Goal: Task Accomplishment & Management: Use online tool/utility

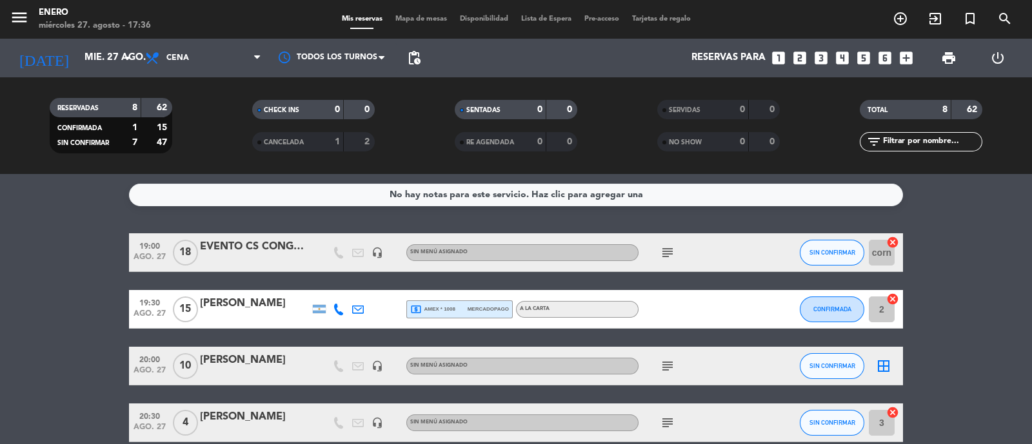
click at [670, 246] on icon "subject" at bounding box center [667, 252] width 15 height 15
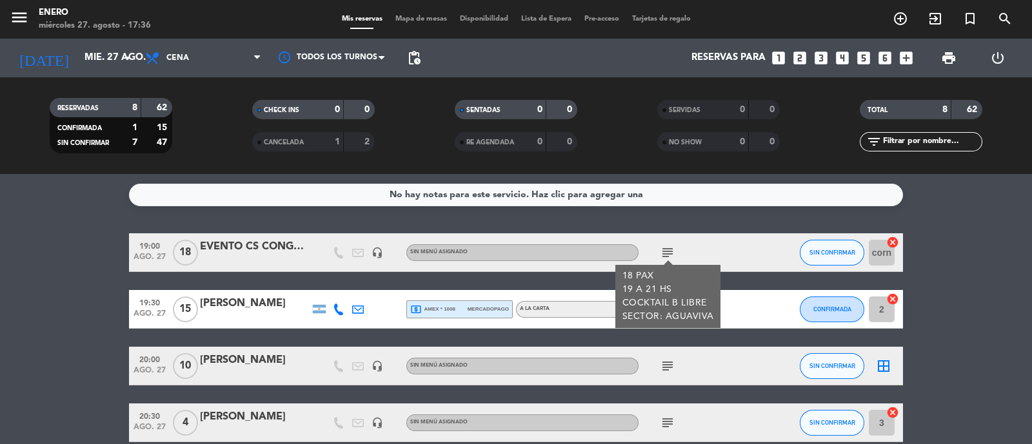
click at [729, 310] on div at bounding box center [697, 309] width 116 height 38
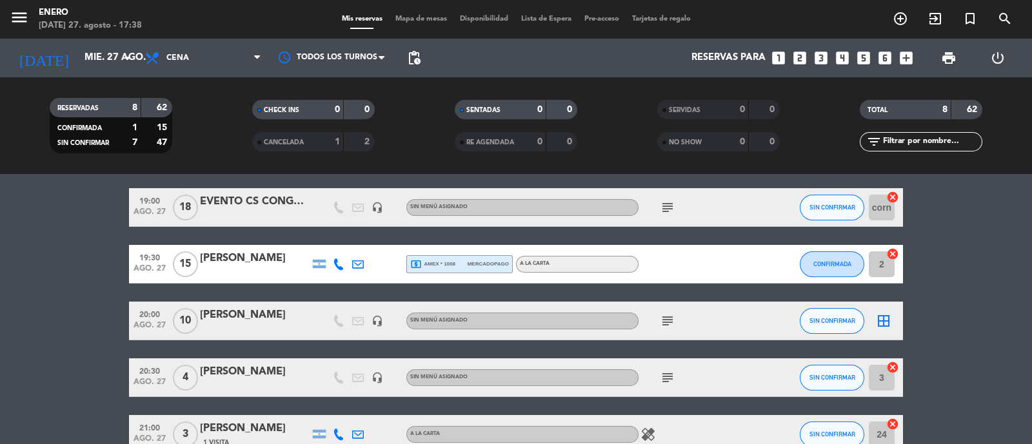
scroll to position [80, 0]
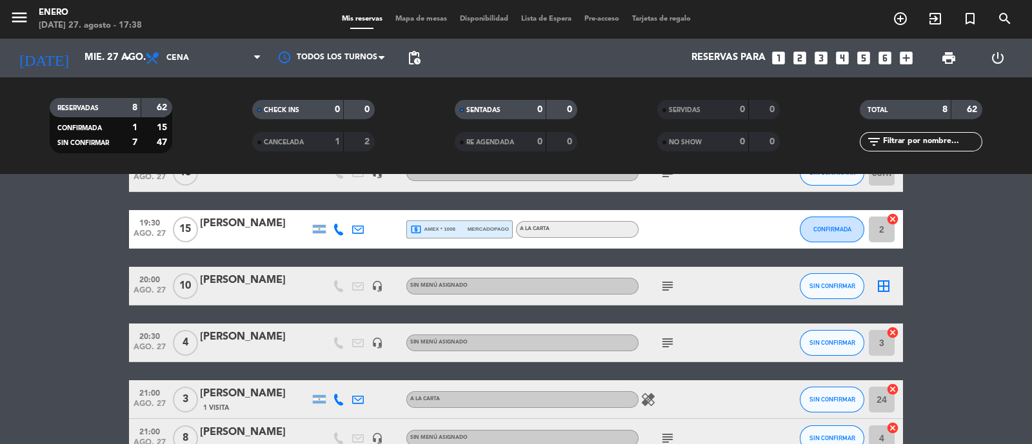
click at [669, 286] on icon "subject" at bounding box center [667, 286] width 15 height 15
click at [668, 335] on icon "subject" at bounding box center [667, 342] width 15 height 15
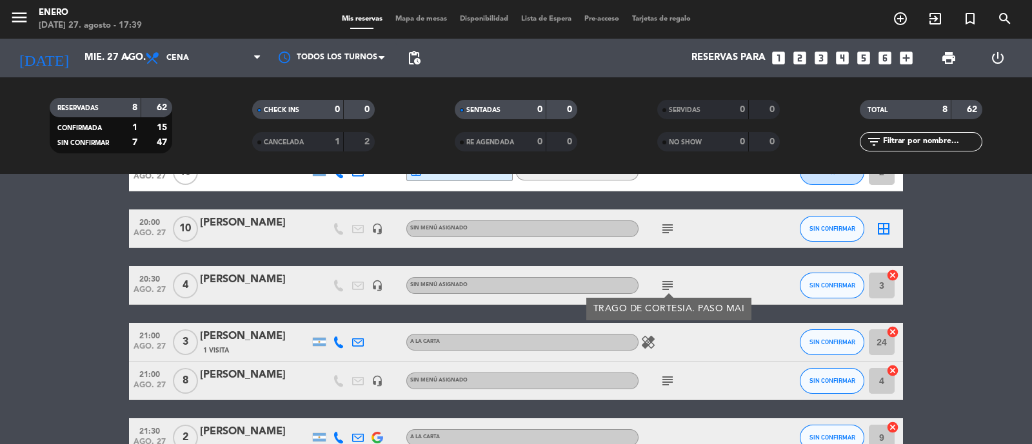
scroll to position [161, 0]
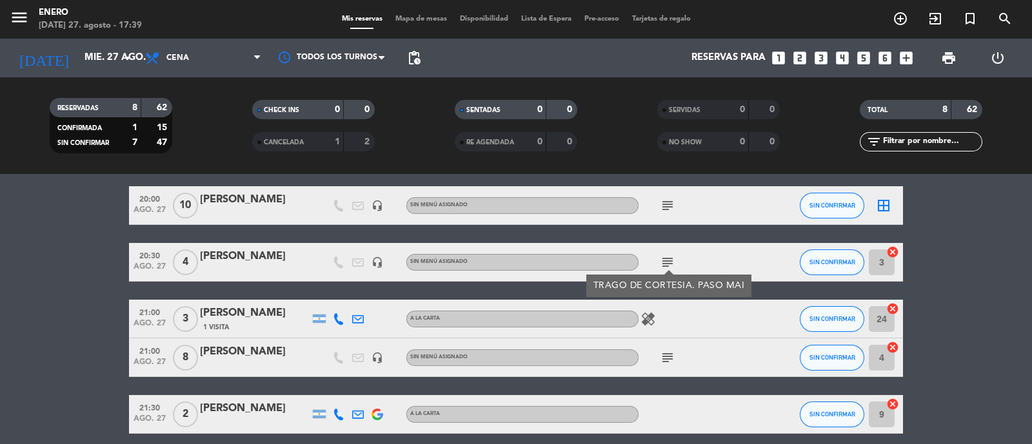
click at [650, 322] on icon "healing" at bounding box center [647, 319] width 15 height 15
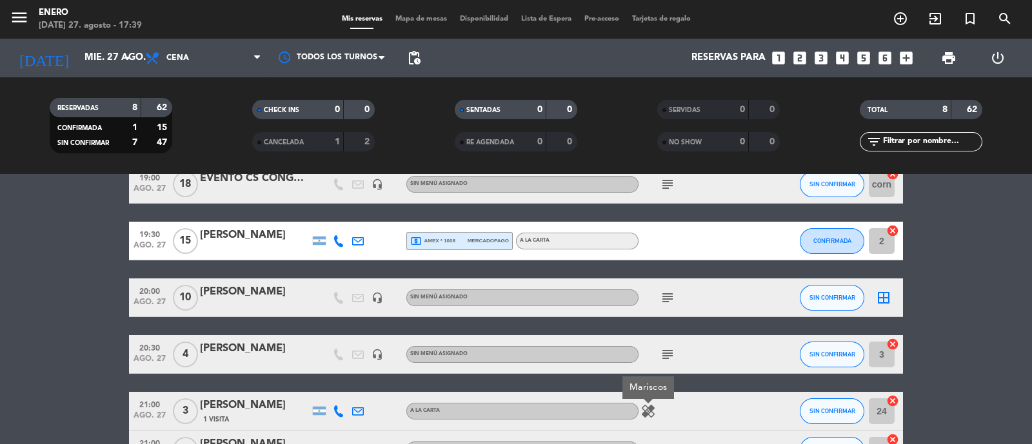
scroll to position [0, 0]
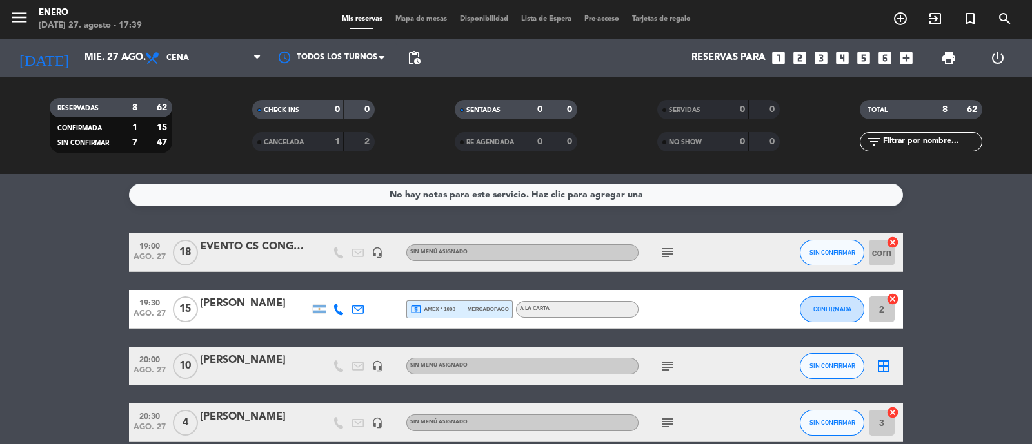
click at [665, 255] on icon "subject" at bounding box center [667, 252] width 15 height 15
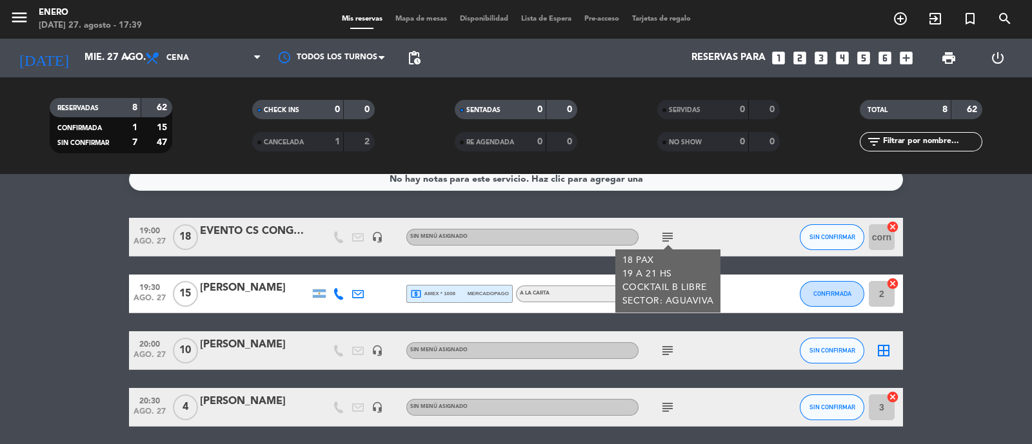
scroll to position [18, 0]
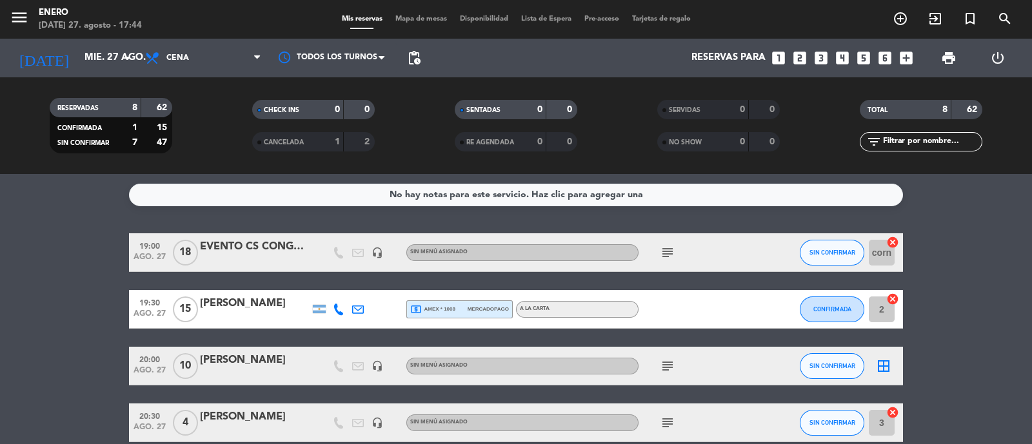
click at [894, 243] on icon "cancel" at bounding box center [892, 242] width 13 height 13
click at [895, 301] on icon "cancel" at bounding box center [892, 299] width 13 height 13
click at [884, 310] on icon "border_all" at bounding box center [883, 309] width 15 height 15
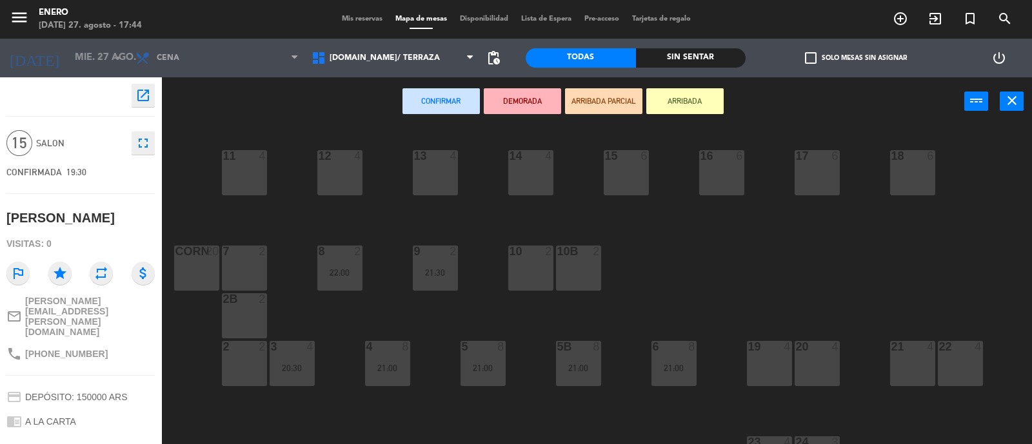
click at [193, 264] on div "corn 20" at bounding box center [196, 268] width 45 height 45
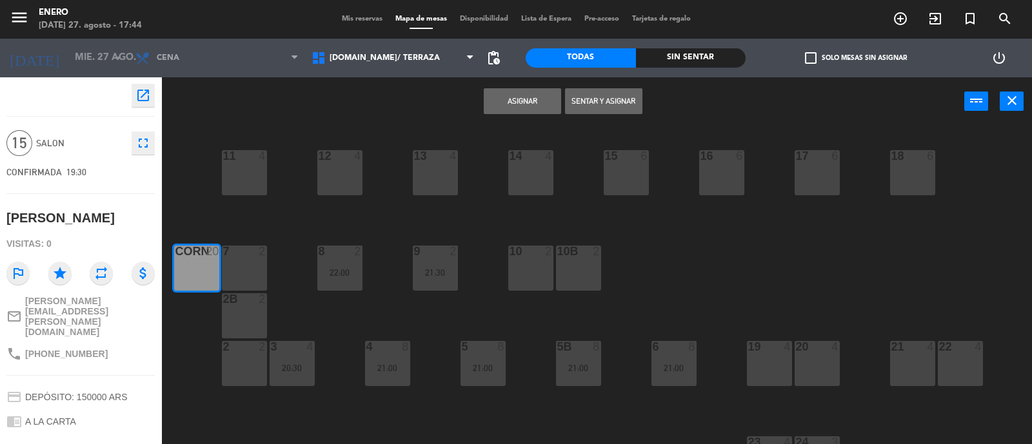
click at [525, 99] on button "Asignar" at bounding box center [522, 101] width 77 height 26
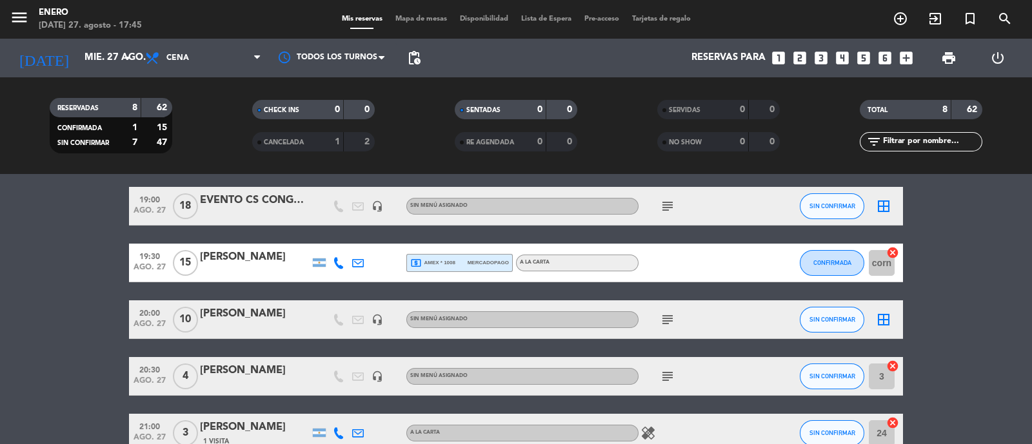
scroll to position [41, 0]
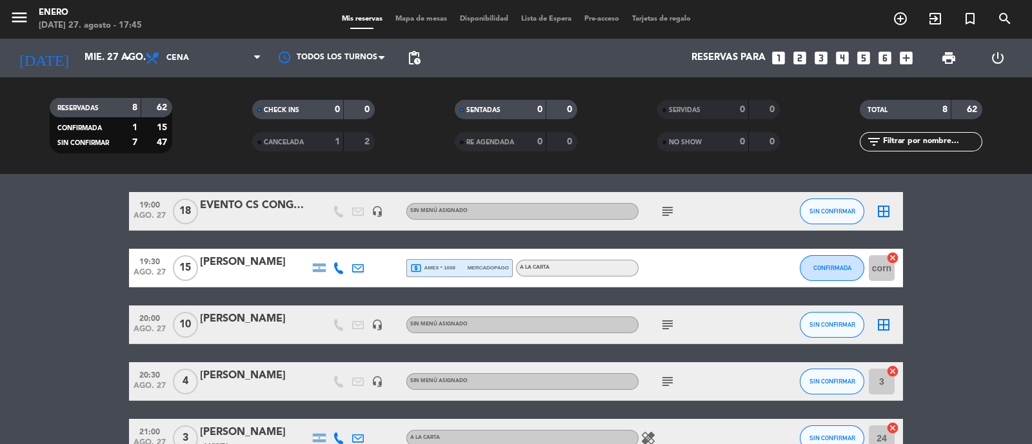
click at [670, 204] on icon "subject" at bounding box center [667, 211] width 15 height 15
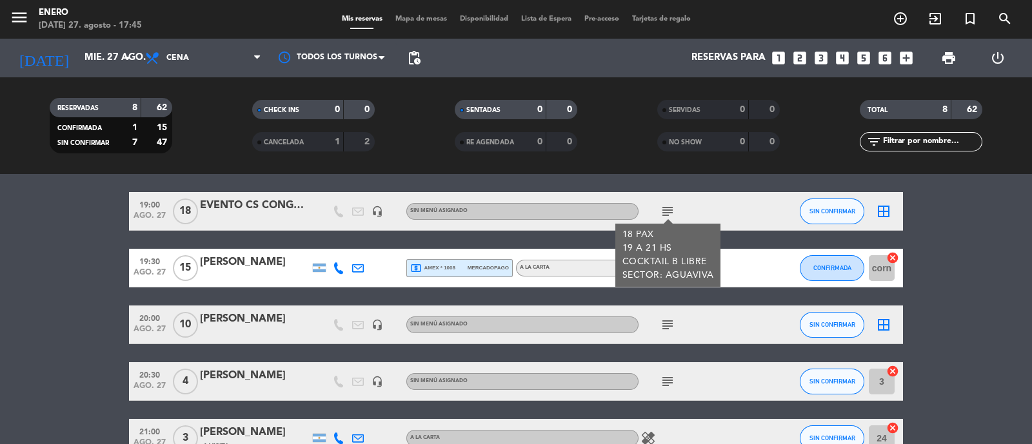
click at [673, 326] on icon "subject" at bounding box center [667, 324] width 15 height 15
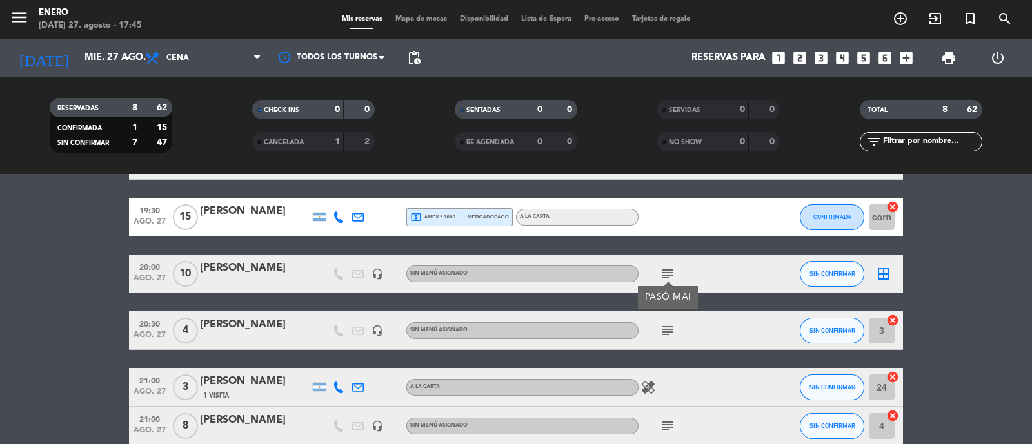
click at [670, 327] on icon "subject" at bounding box center [667, 330] width 15 height 15
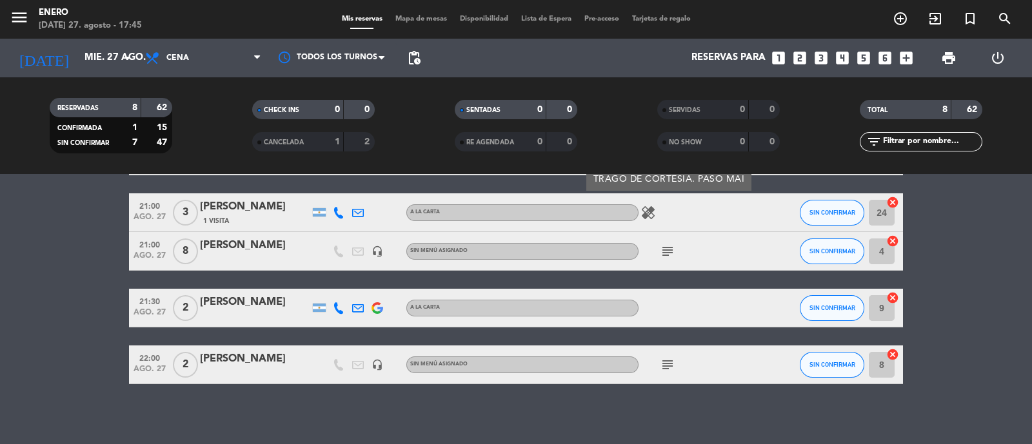
scroll to position [269, 0]
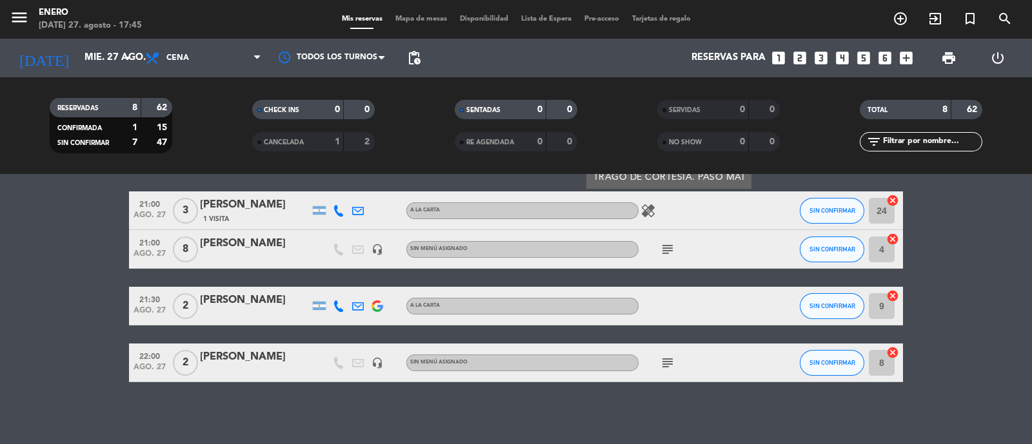
click at [675, 249] on icon "subject" at bounding box center [667, 249] width 15 height 15
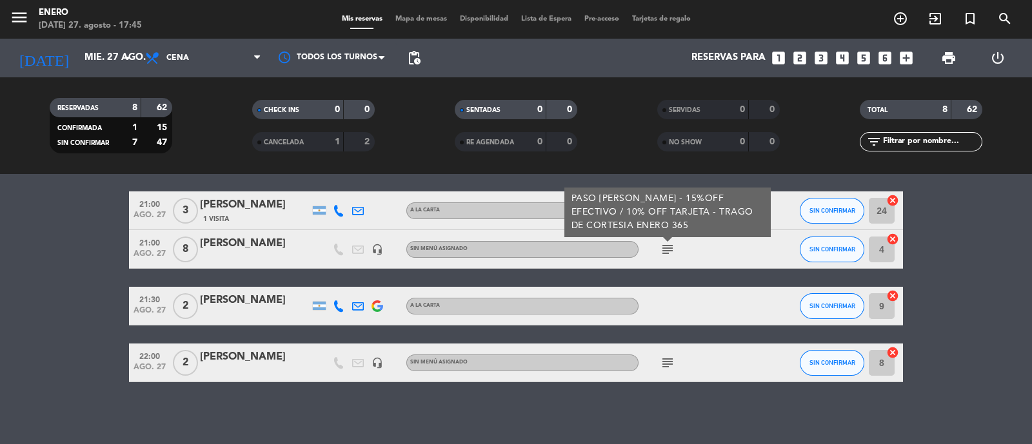
click at [668, 367] on icon "subject" at bounding box center [667, 362] width 15 height 15
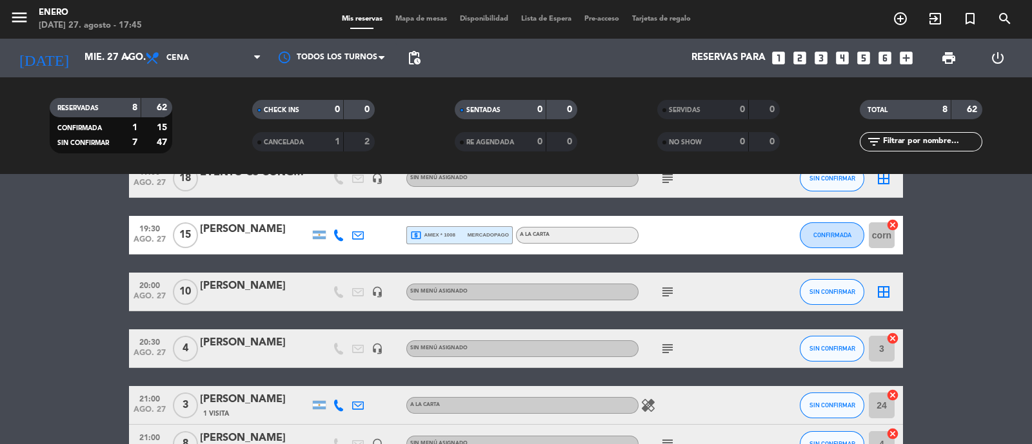
scroll to position [72, 0]
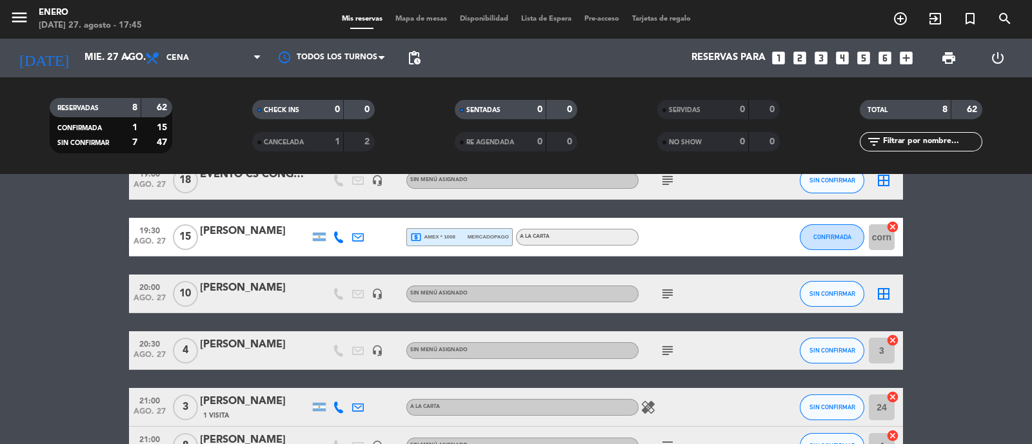
click at [888, 291] on icon "border_all" at bounding box center [883, 293] width 15 height 15
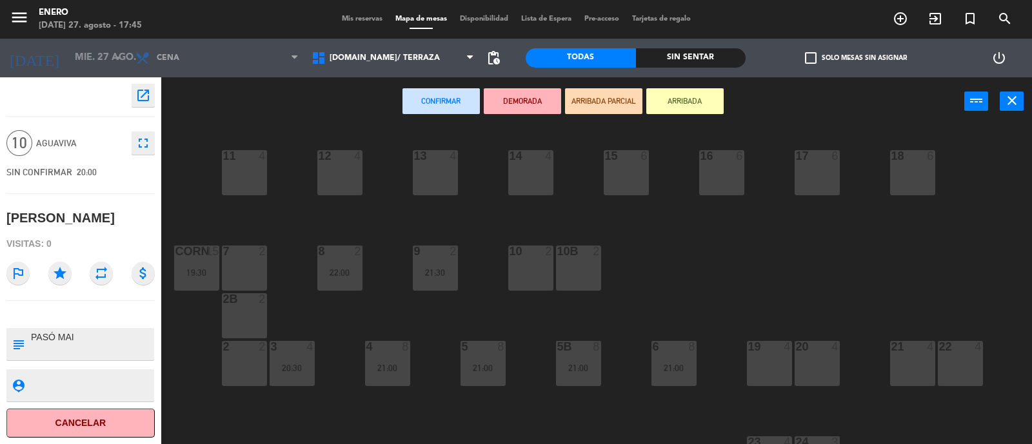
click at [671, 364] on div "21:00" at bounding box center [673, 368] width 45 height 9
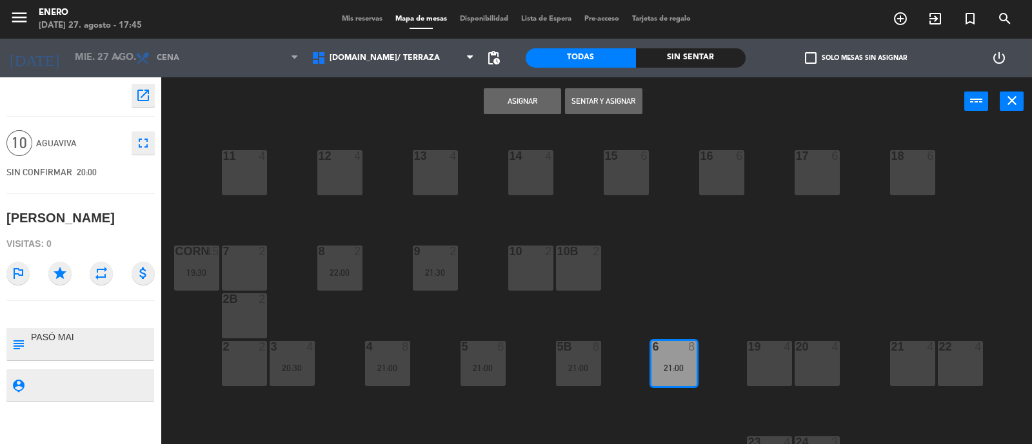
click at [564, 371] on div "21:00" at bounding box center [578, 368] width 45 height 9
click at [513, 103] on button "Asignar" at bounding box center [522, 101] width 77 height 26
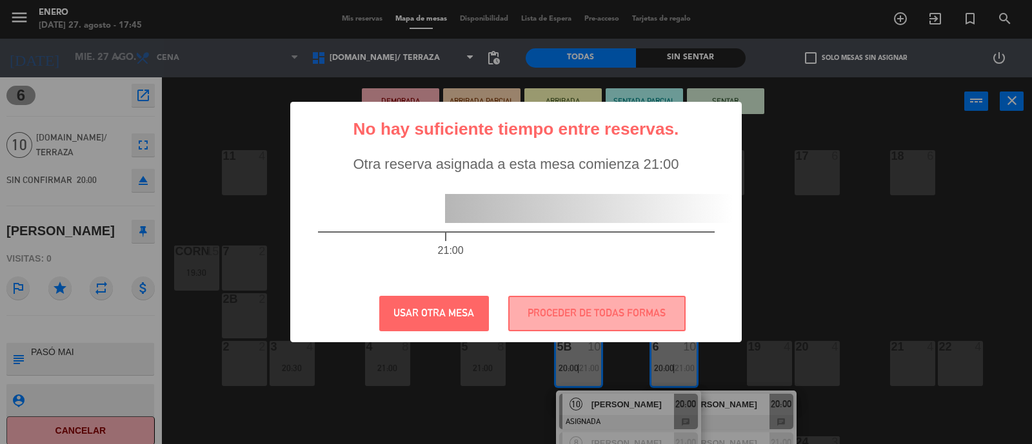
click at [824, 261] on div "? ! i No hay suficiente tiempo entre reservas. × Otra reserva asignada a esta m…" at bounding box center [516, 222] width 1032 height 444
click at [560, 312] on button "PROCEDER DE TODAS FORMAS" at bounding box center [596, 313] width 177 height 35
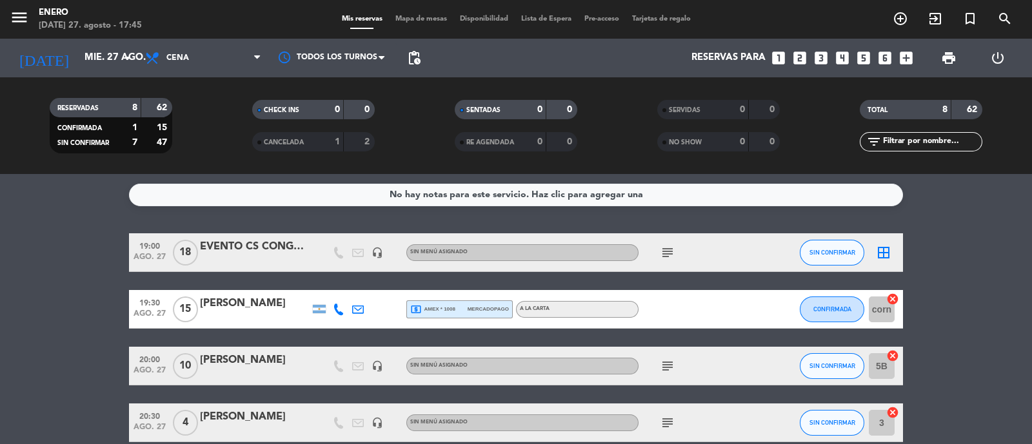
click at [415, 19] on span "Mapa de mesas" at bounding box center [421, 18] width 64 height 7
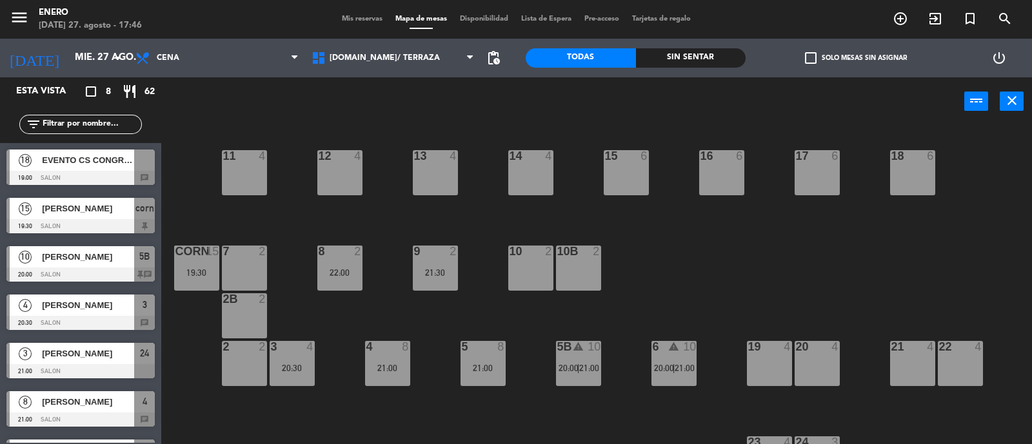
click at [575, 379] on div "5B warning 10 20:00 | 21:00" at bounding box center [578, 363] width 45 height 45
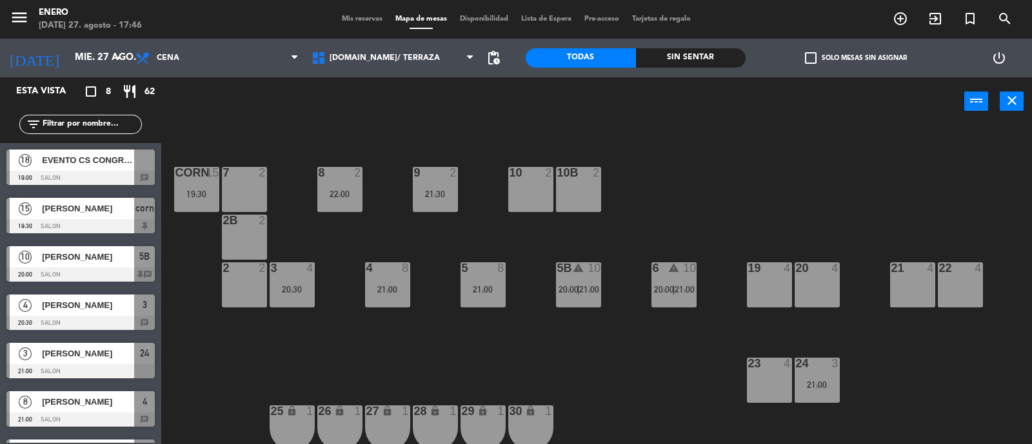
scroll to position [80, 0]
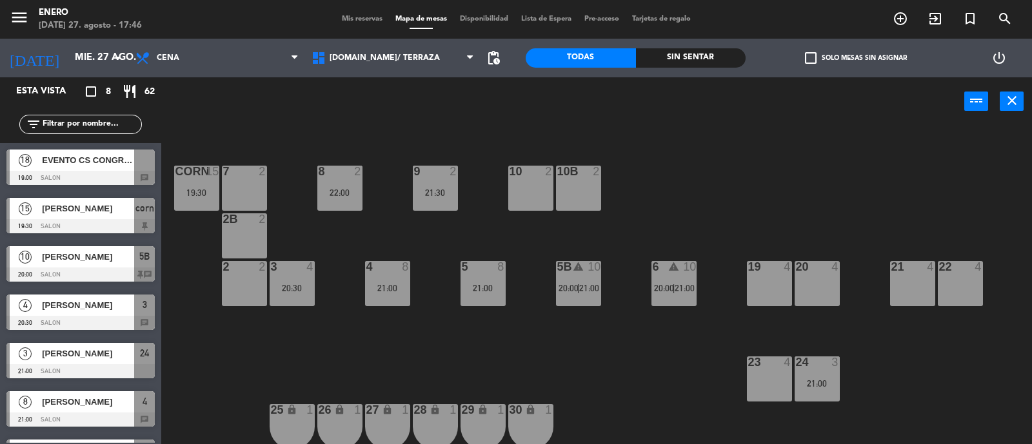
click at [577, 289] on span "|" at bounding box center [578, 288] width 3 height 10
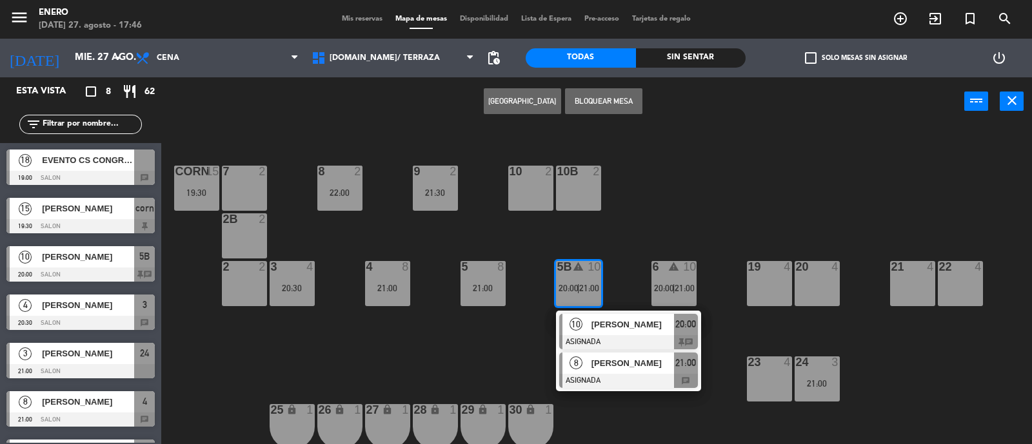
click at [623, 376] on div at bounding box center [628, 381] width 139 height 14
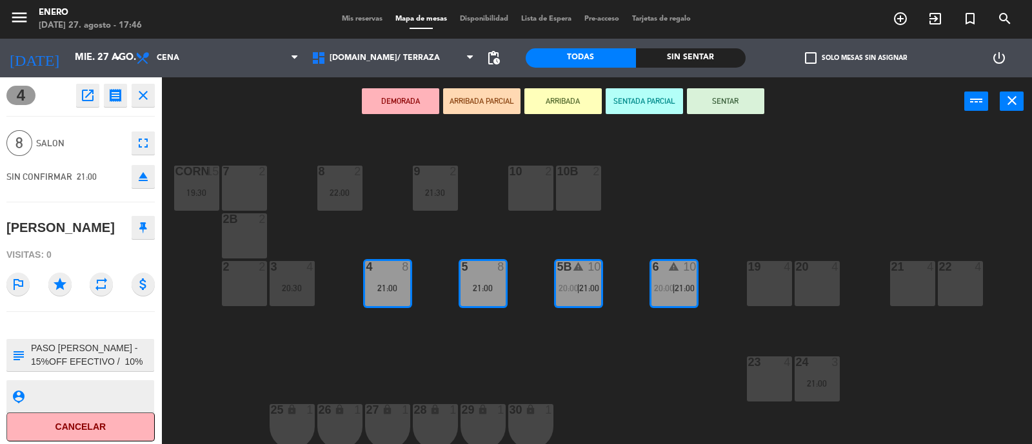
click at [139, 179] on icon "eject" at bounding box center [142, 176] width 15 height 15
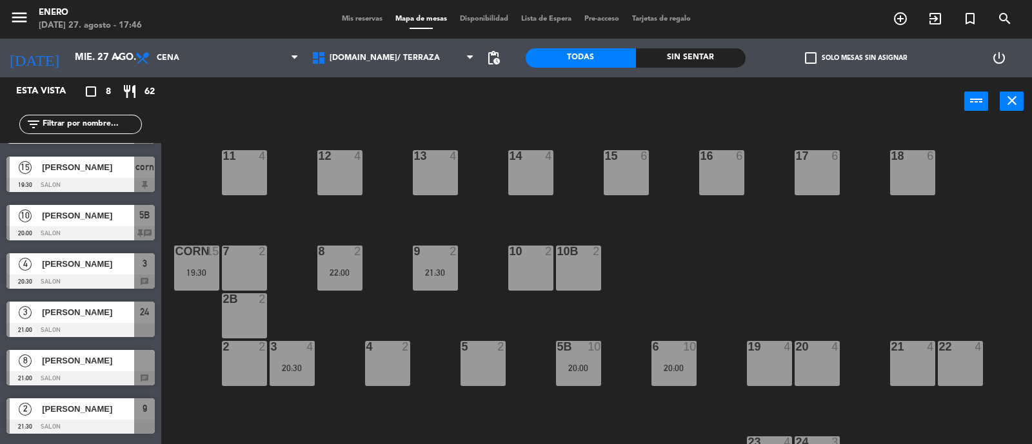
scroll to position [49, 0]
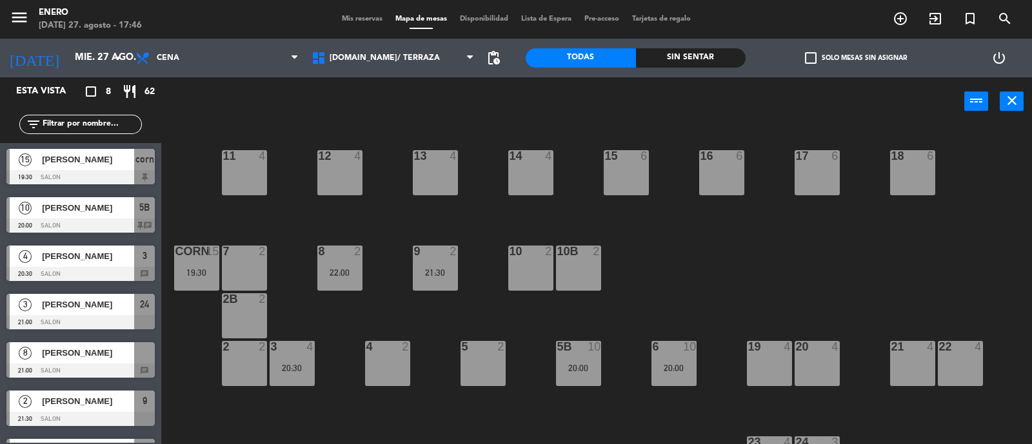
click at [349, 161] on div "12 4" at bounding box center [339, 156] width 45 height 13
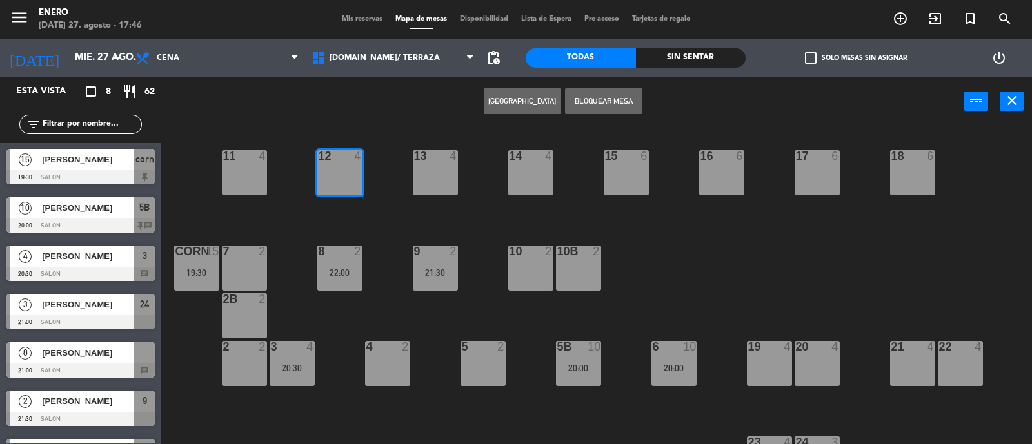
click at [424, 170] on div "13 4" at bounding box center [435, 172] width 45 height 45
click at [577, 364] on div "20:00" at bounding box center [578, 368] width 45 height 9
click at [672, 372] on div "20:00" at bounding box center [673, 368] width 45 height 9
click at [582, 361] on div "5B 10 20:00" at bounding box center [578, 363] width 45 height 45
click at [658, 361] on div "6 10 20:00" at bounding box center [673, 363] width 45 height 45
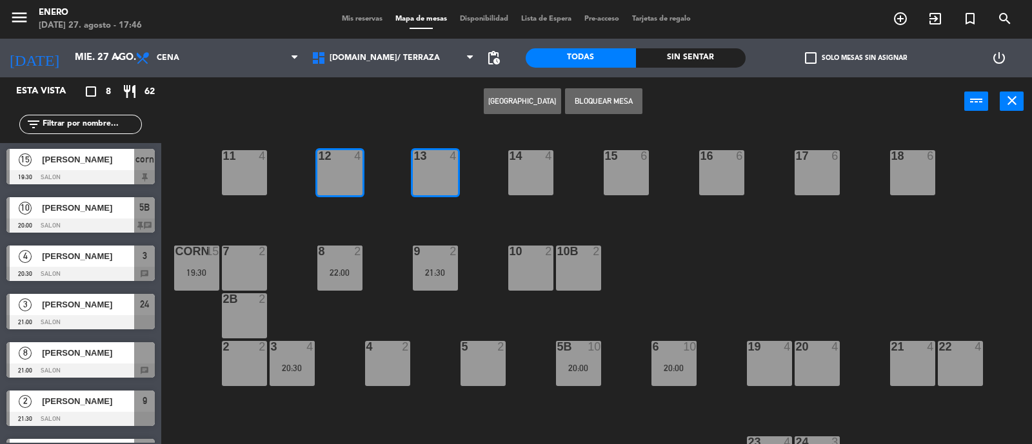
click at [1020, 99] on button "close" at bounding box center [1012, 101] width 24 height 19
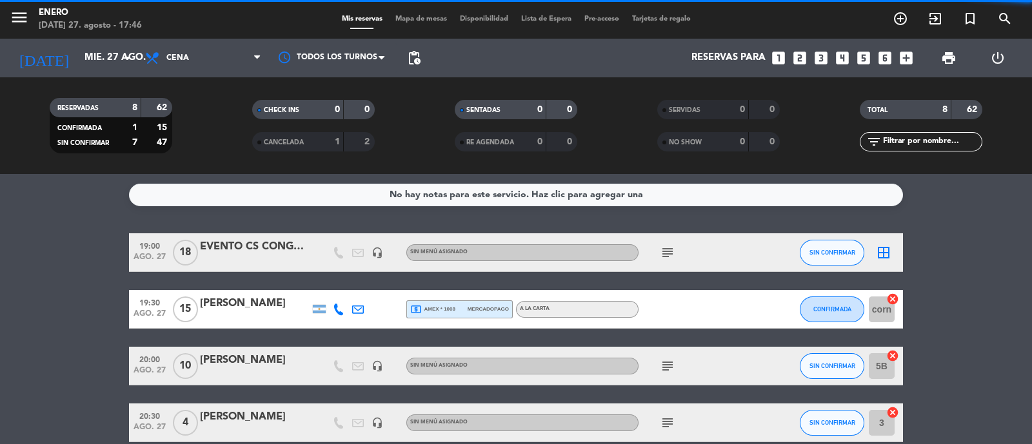
click at [420, 19] on span "Mapa de mesas" at bounding box center [421, 18] width 64 height 7
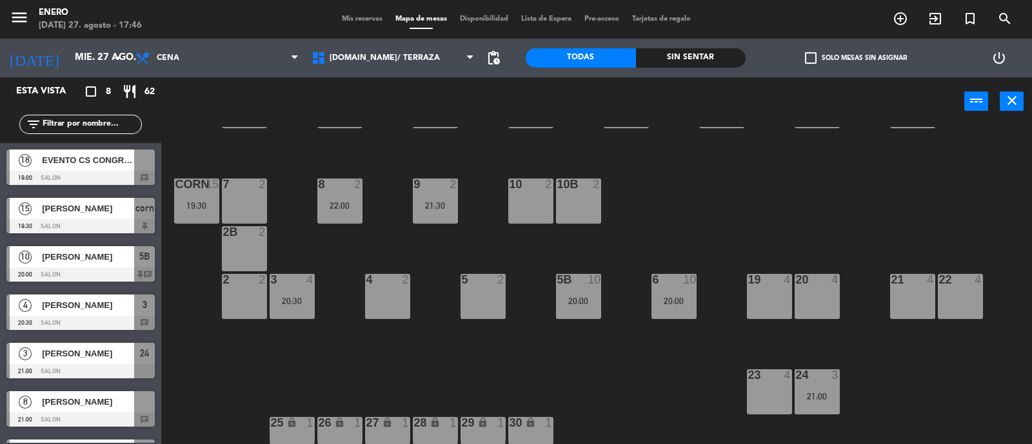
scroll to position [101, 0]
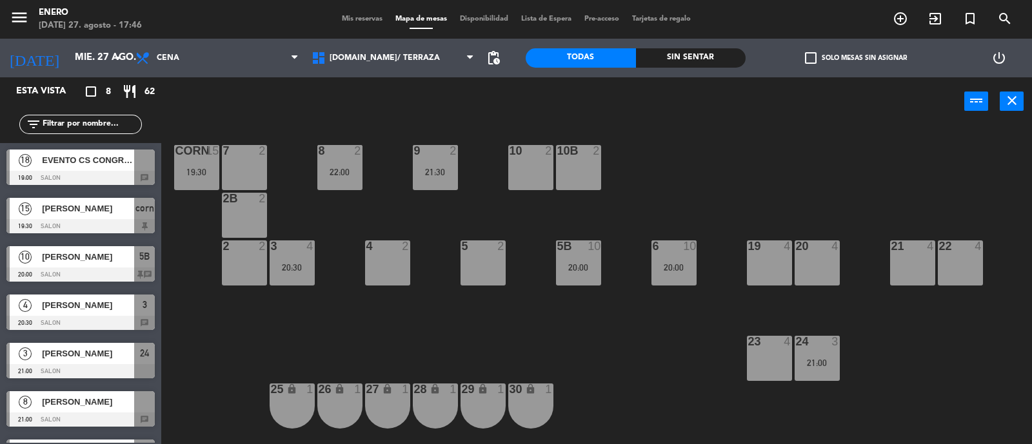
click at [669, 272] on div "20:00" at bounding box center [673, 267] width 45 height 9
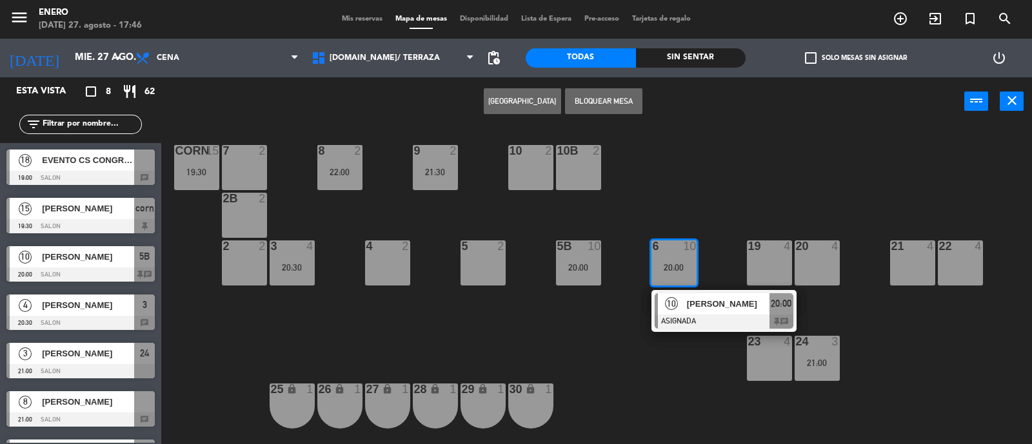
click at [582, 267] on div "20:00" at bounding box center [578, 267] width 45 height 9
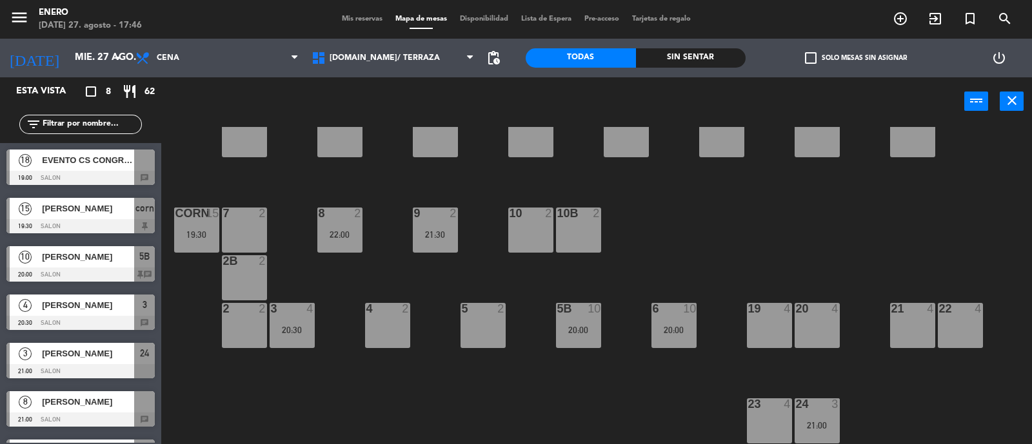
scroll to position [0, 0]
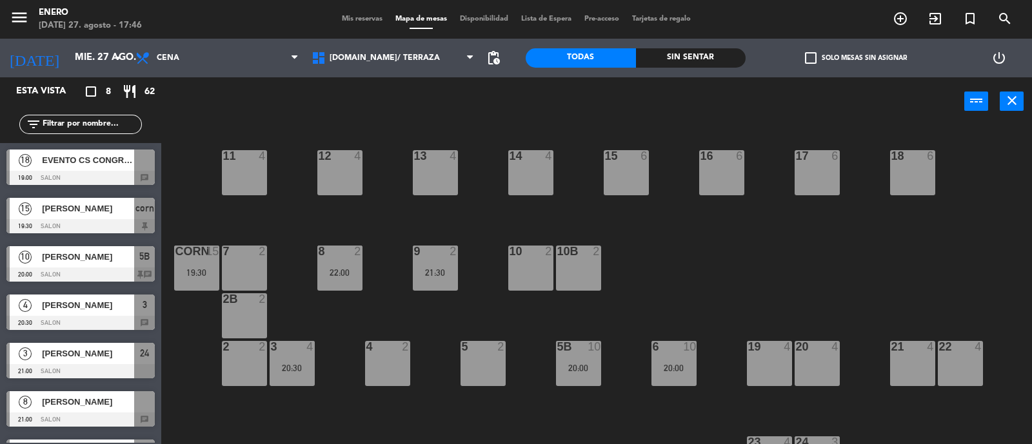
click at [579, 368] on div "20:00" at bounding box center [578, 368] width 45 height 9
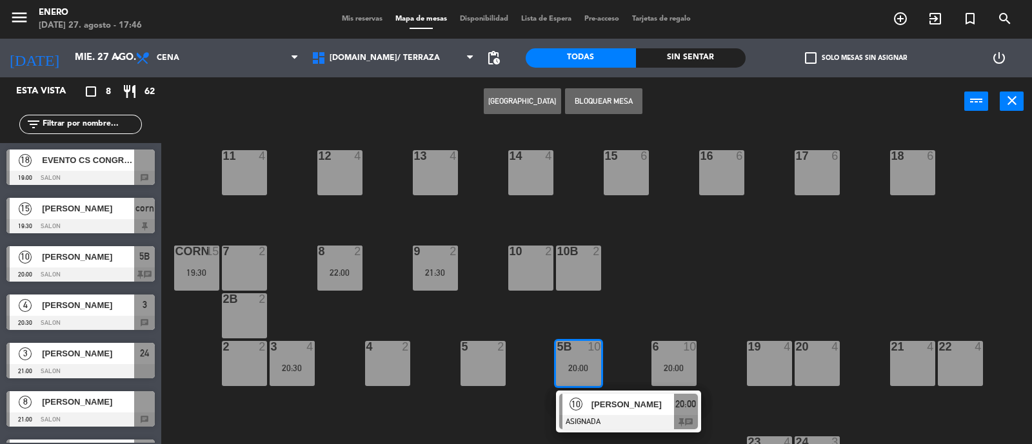
click at [674, 366] on div "20:00" at bounding box center [673, 368] width 45 height 9
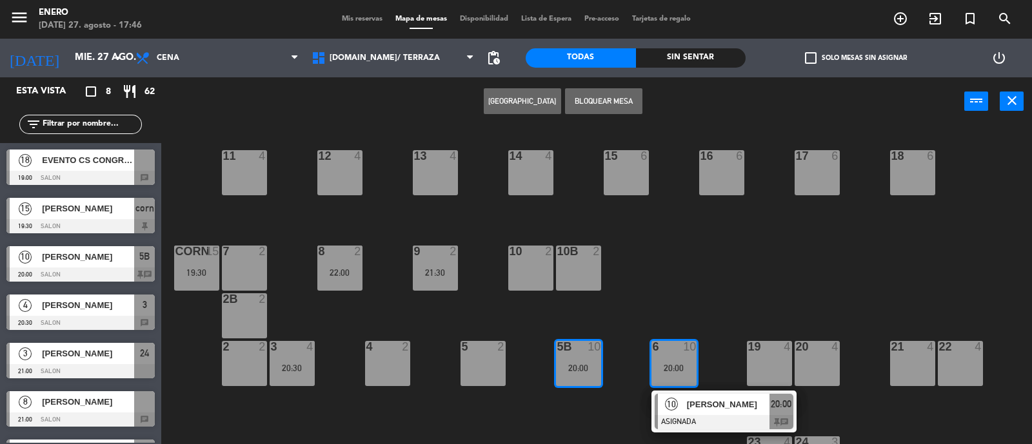
click at [344, 174] on div "12 4" at bounding box center [339, 172] width 45 height 45
click at [432, 177] on div "13 4" at bounding box center [435, 172] width 45 height 45
click at [345, 174] on div "12 4" at bounding box center [339, 172] width 45 height 45
click at [832, 267] on div "14 4 12 4 11 4 17 6 15 6 16 6 13 4 18 6 10 2 7 2 8 2 22:00 9 2 21:30 corn 15 19…" at bounding box center [602, 286] width 860 height 319
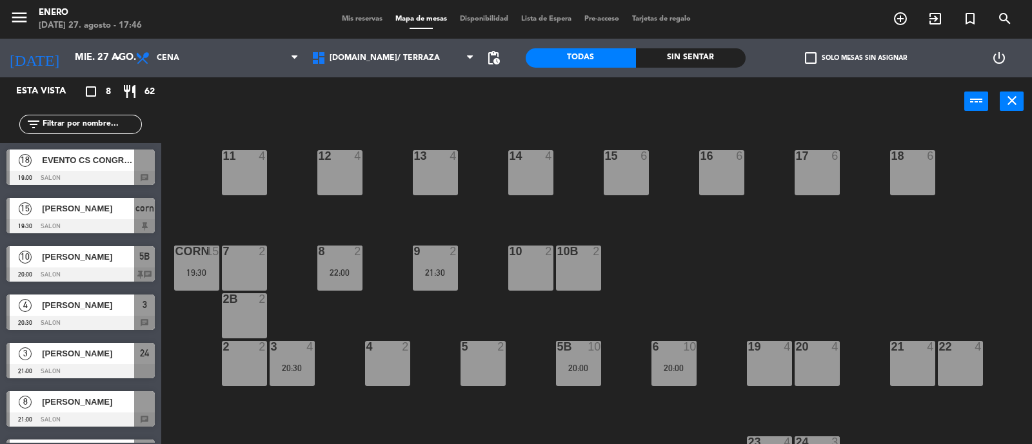
click at [558, 350] on div "5B" at bounding box center [557, 347] width 1 height 12
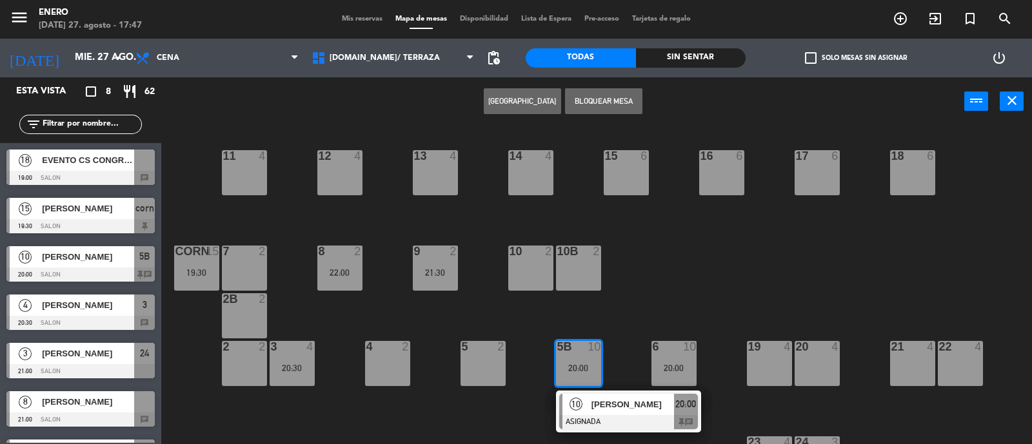
click at [620, 419] on div at bounding box center [628, 422] width 139 height 14
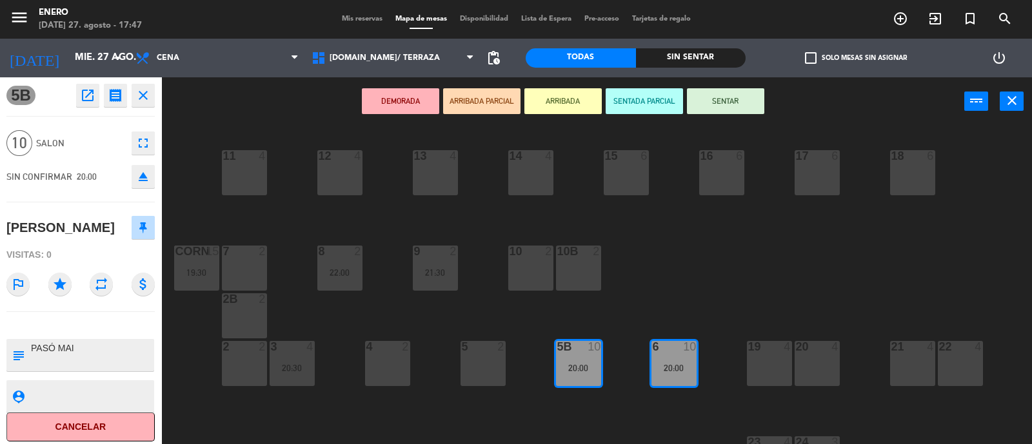
click at [136, 181] on icon "eject" at bounding box center [142, 176] width 15 height 15
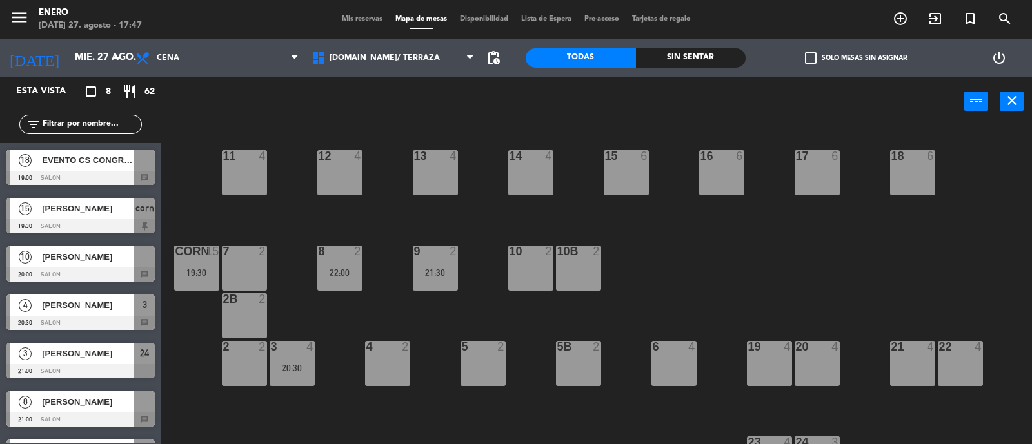
click at [341, 163] on div "12 4" at bounding box center [339, 172] width 45 height 45
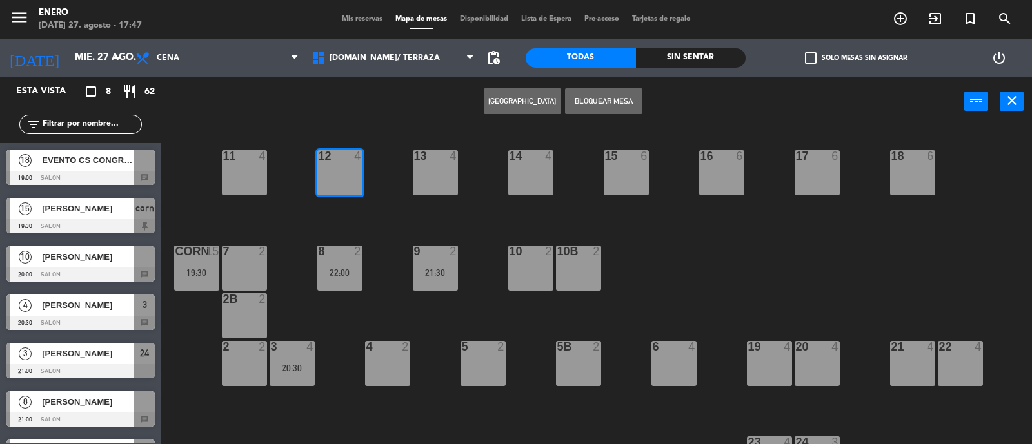
click at [442, 171] on div "13 4" at bounding box center [435, 172] width 45 height 45
click at [58, 263] on span "[PERSON_NAME]" at bounding box center [88, 257] width 92 height 14
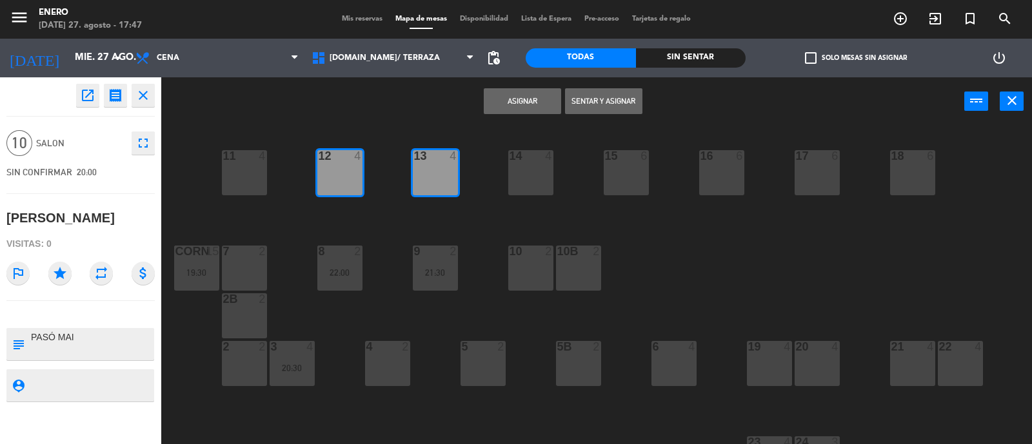
click at [506, 106] on button "Asignar" at bounding box center [522, 101] width 77 height 26
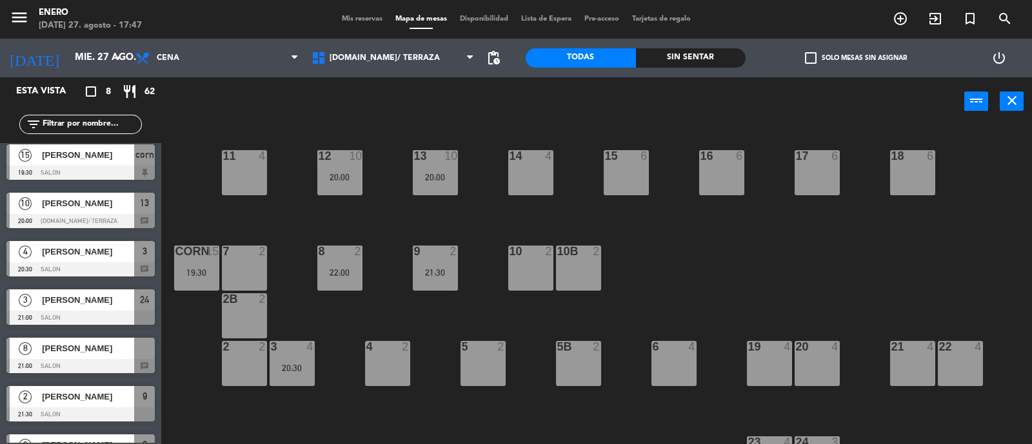
scroll to position [87, 0]
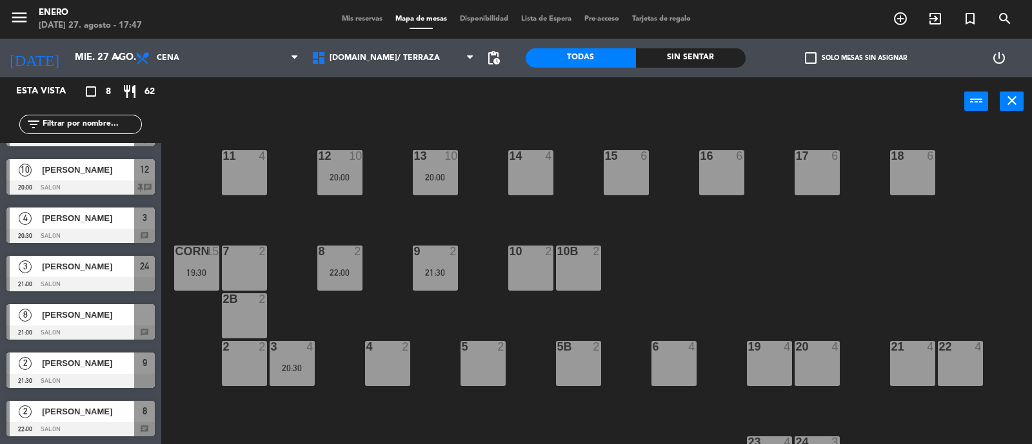
click at [584, 375] on div "5B 2" at bounding box center [578, 363] width 45 height 45
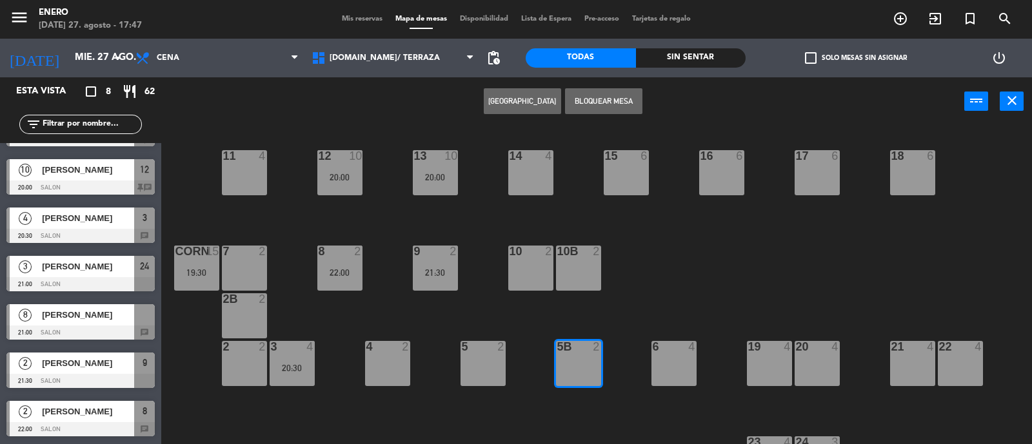
click at [656, 366] on div "6 4" at bounding box center [673, 363] width 45 height 45
click at [575, 359] on div "5B 2" at bounding box center [578, 363] width 45 height 45
click at [657, 384] on div "6 4" at bounding box center [673, 363] width 45 height 45
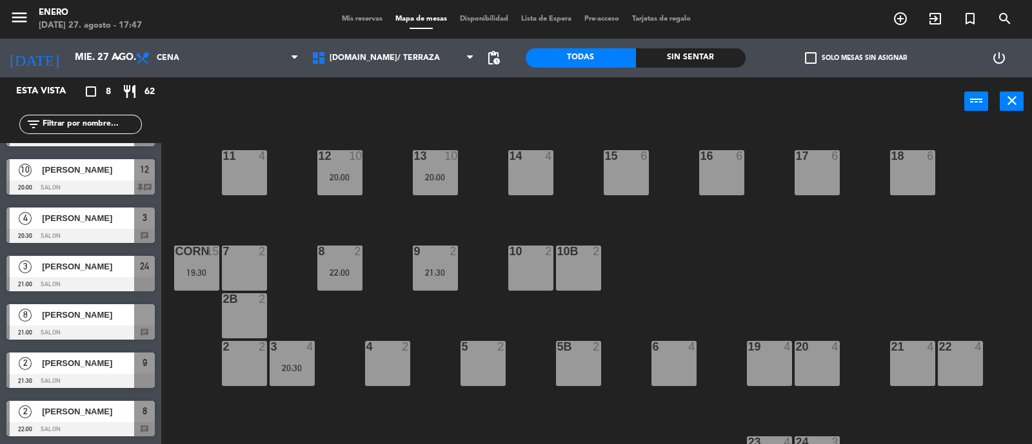
click at [713, 166] on div "16 6" at bounding box center [721, 172] width 45 height 45
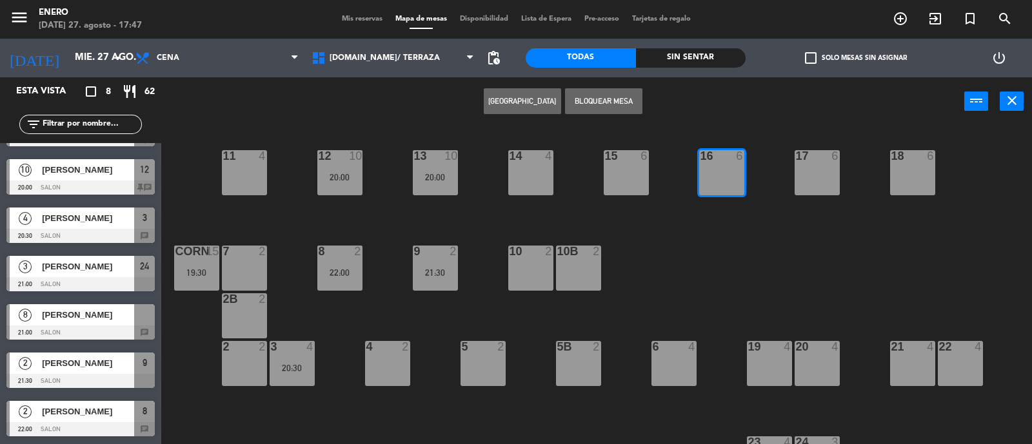
click at [804, 164] on div "17 6" at bounding box center [817, 172] width 45 height 45
click at [716, 164] on div "16 6" at bounding box center [721, 172] width 45 height 45
click at [817, 169] on div "17 6" at bounding box center [817, 172] width 45 height 45
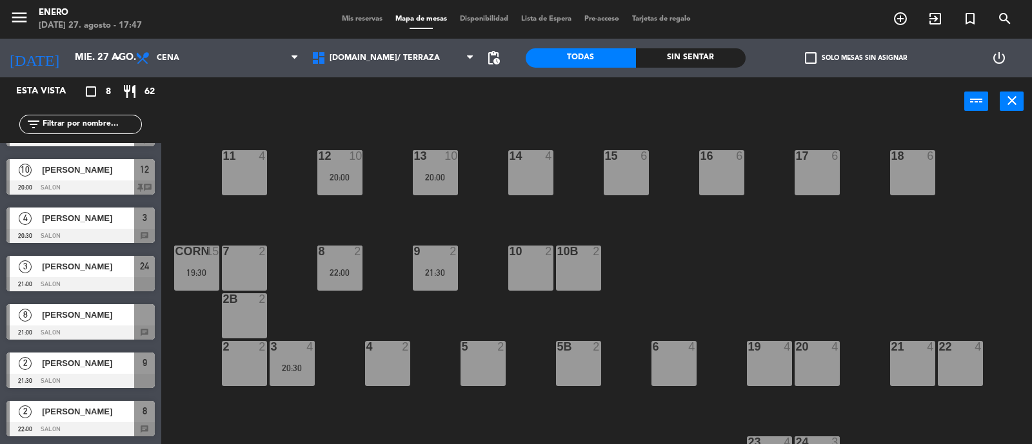
click at [574, 359] on div "5B 2" at bounding box center [578, 363] width 45 height 45
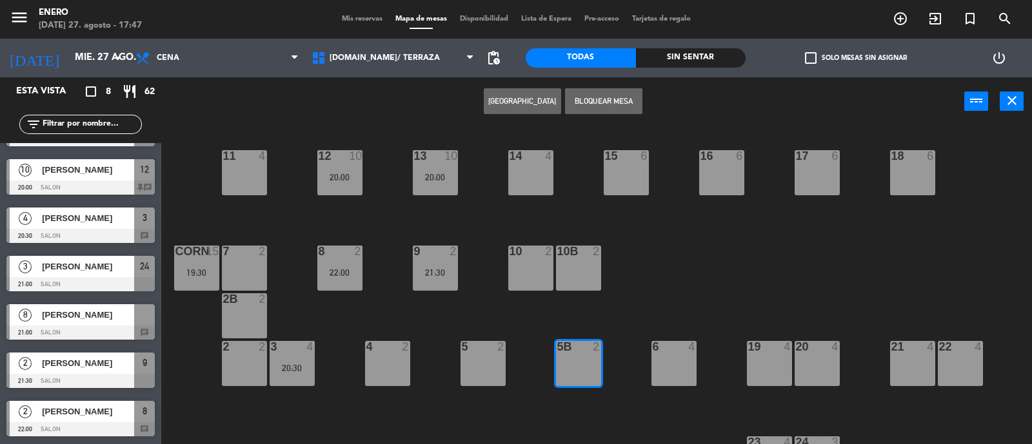
click at [672, 365] on div "6 4" at bounding box center [673, 363] width 45 height 45
click at [68, 321] on span "[PERSON_NAME]" at bounding box center [88, 315] width 92 height 14
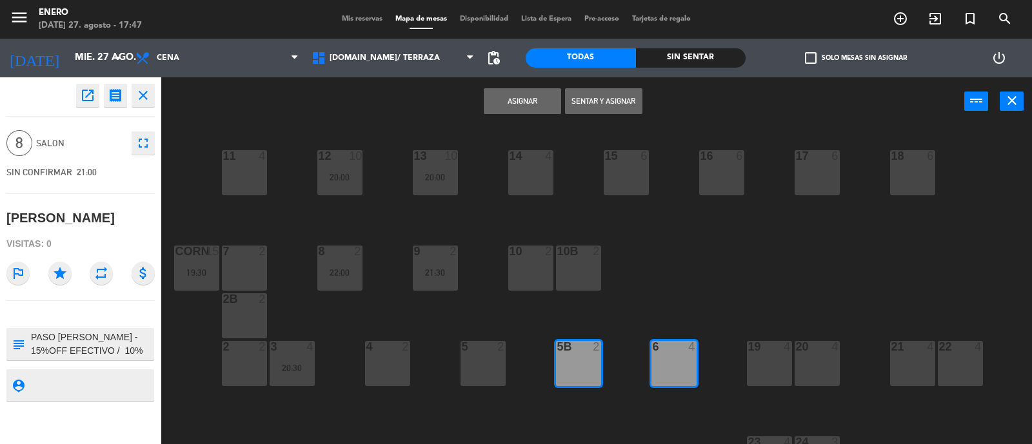
click at [510, 94] on button "Asignar" at bounding box center [522, 101] width 77 height 26
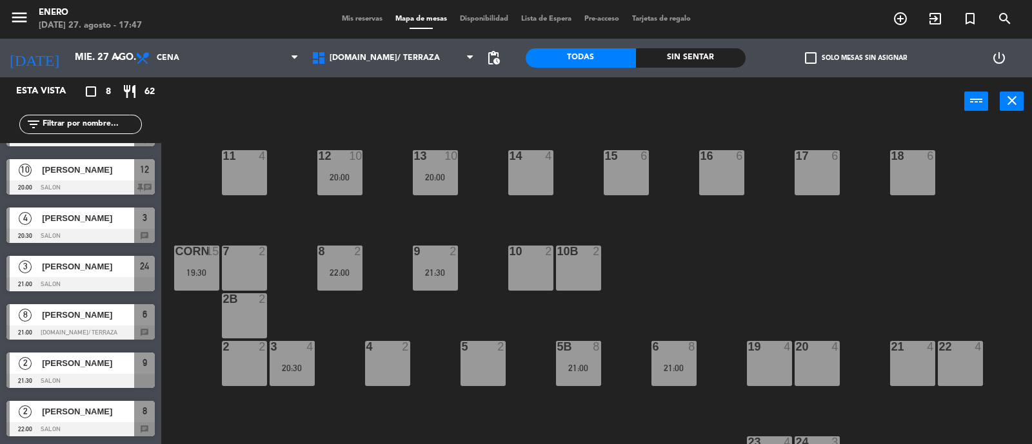
scroll to position [0, 0]
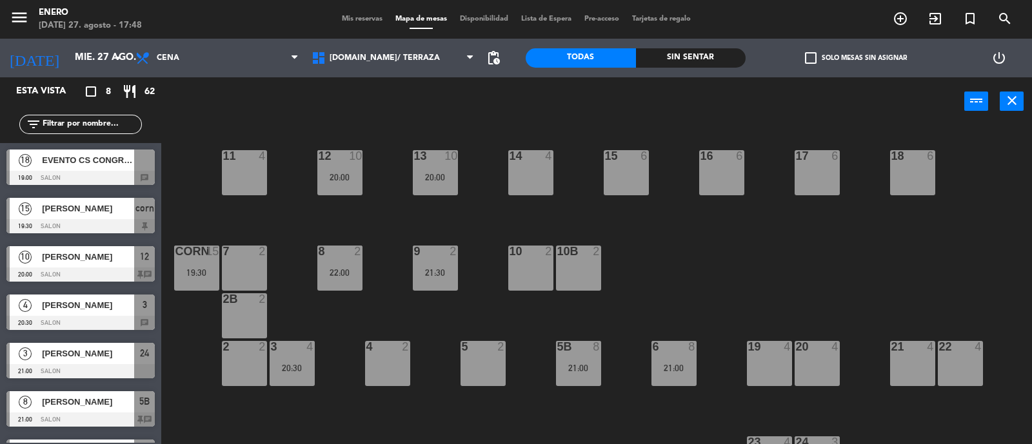
click at [358, 15] on span "Mis reservas" at bounding box center [362, 18] width 54 height 7
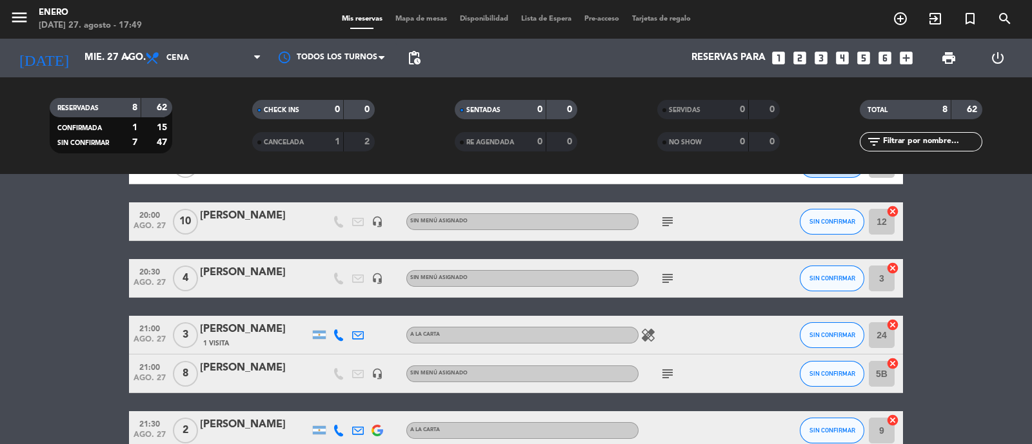
scroll to position [146, 0]
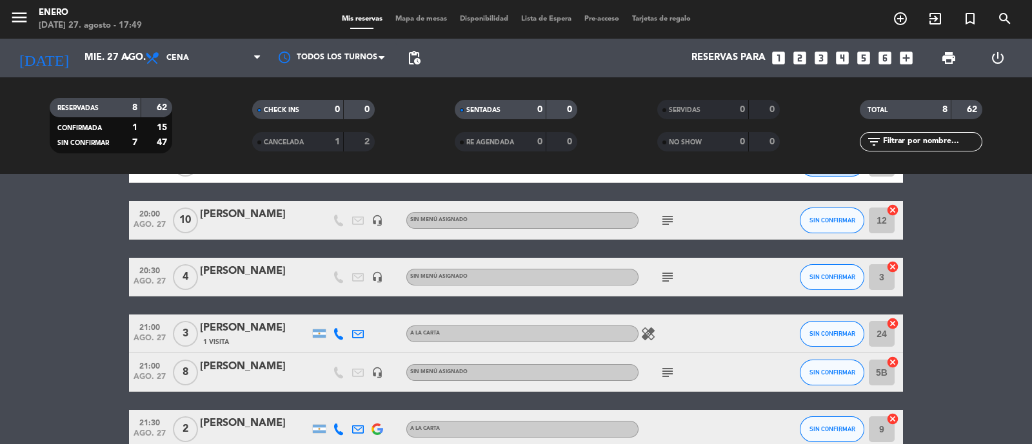
click at [894, 264] on icon "cancel" at bounding box center [892, 267] width 13 height 13
click at [667, 277] on icon "subject" at bounding box center [667, 277] width 15 height 15
click at [886, 271] on icon "border_all" at bounding box center [883, 277] width 15 height 15
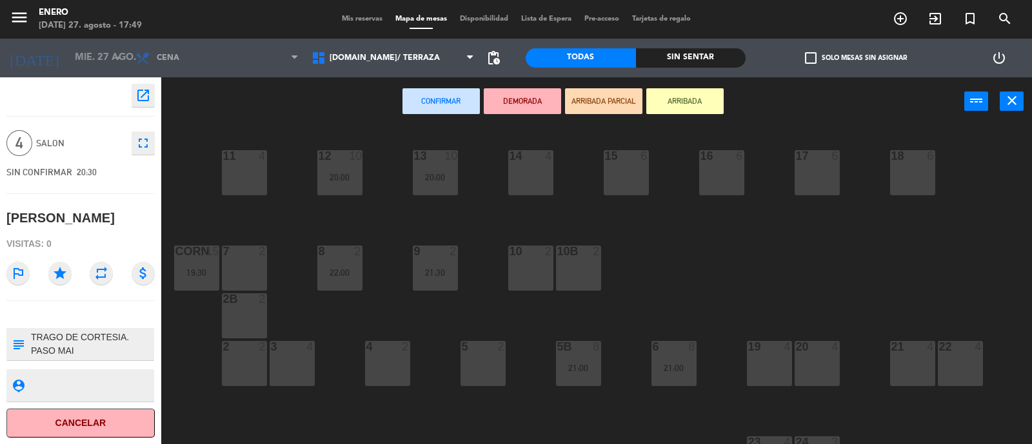
click at [900, 373] on div "21 4" at bounding box center [912, 363] width 45 height 45
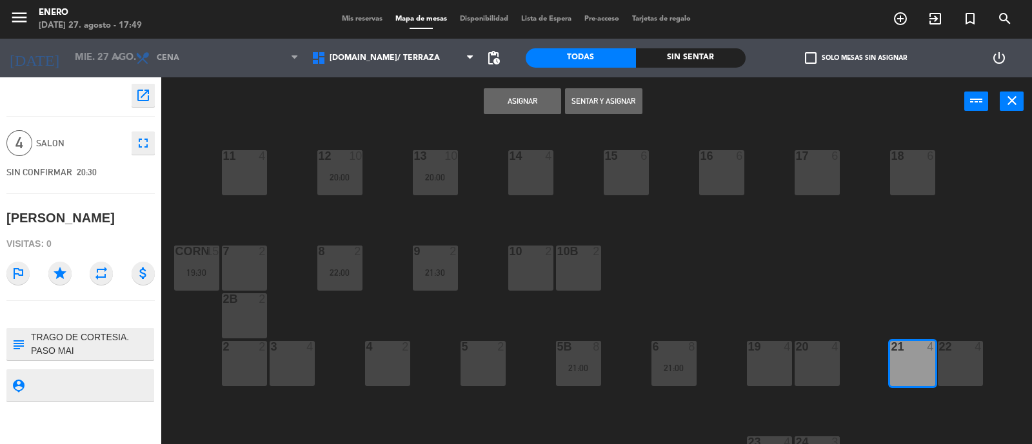
click at [522, 123] on div "Asignar Sentar y Asignar power_input close" at bounding box center [562, 101] width 803 height 49
click at [530, 96] on button "Asignar" at bounding box center [522, 101] width 77 height 26
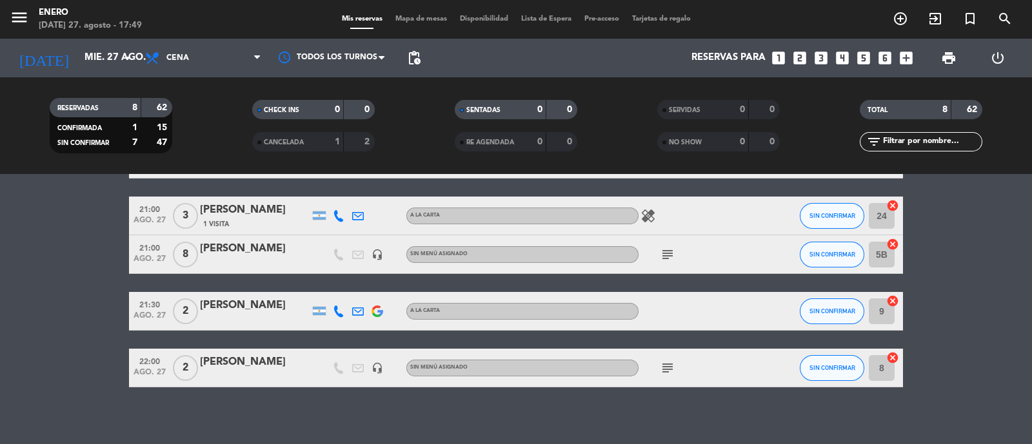
scroll to position [271, 0]
